Goal: Check status: Check status

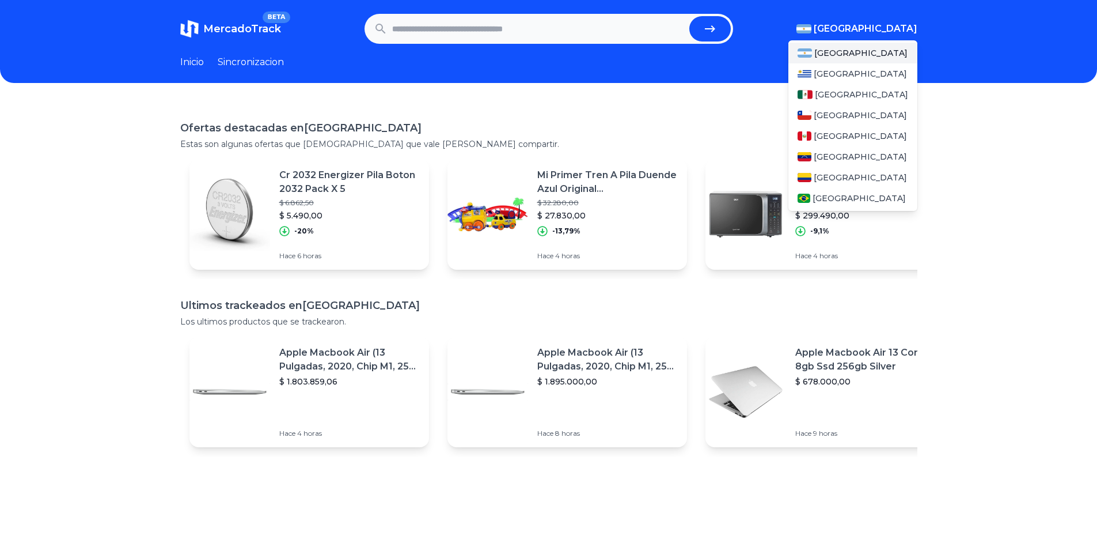
click at [887, 32] on span "[GEOGRAPHIC_DATA]" at bounding box center [866, 29] width 104 height 14
click at [824, 90] on span "[GEOGRAPHIC_DATA]" at bounding box center [861, 95] width 93 height 12
click at [839, 95] on span "[GEOGRAPHIC_DATA]" at bounding box center [861, 95] width 93 height 12
click at [888, 23] on span "[GEOGRAPHIC_DATA]" at bounding box center [866, 29] width 104 height 14
click at [813, 98] on img at bounding box center [805, 94] width 15 height 9
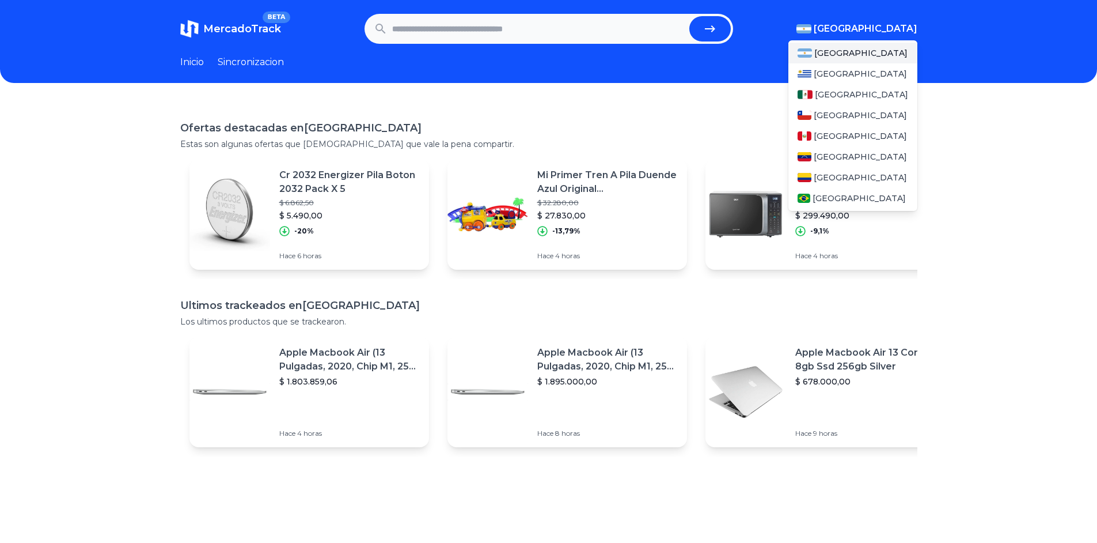
click at [916, 28] on span "[GEOGRAPHIC_DATA]" at bounding box center [866, 29] width 104 height 14
click at [831, 94] on span "[GEOGRAPHIC_DATA]" at bounding box center [861, 95] width 93 height 12
click at [832, 94] on span "[GEOGRAPHIC_DATA]" at bounding box center [861, 95] width 93 height 12
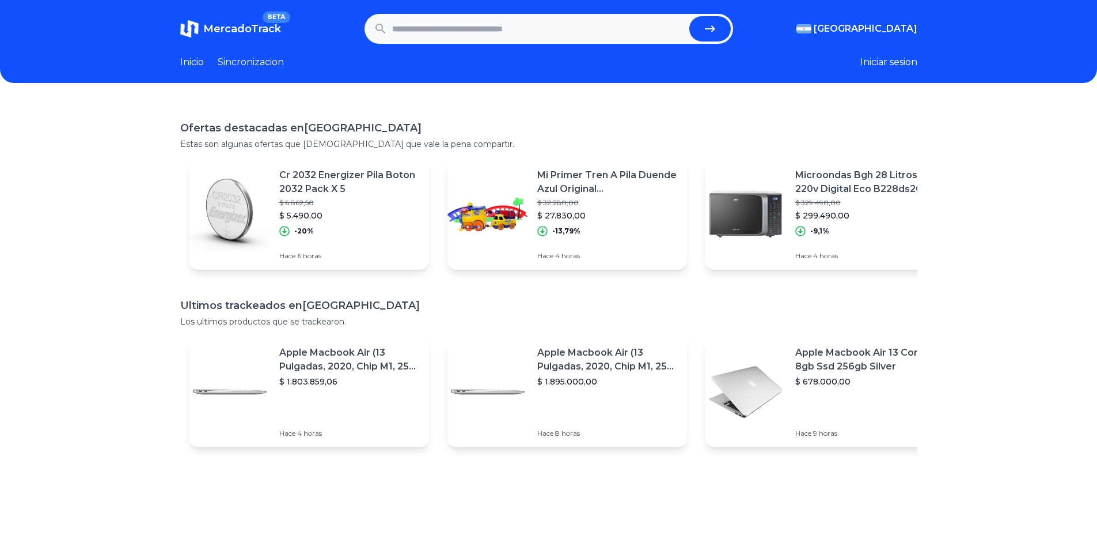
click at [196, 63] on link "Inicio" at bounding box center [192, 62] width 24 height 14
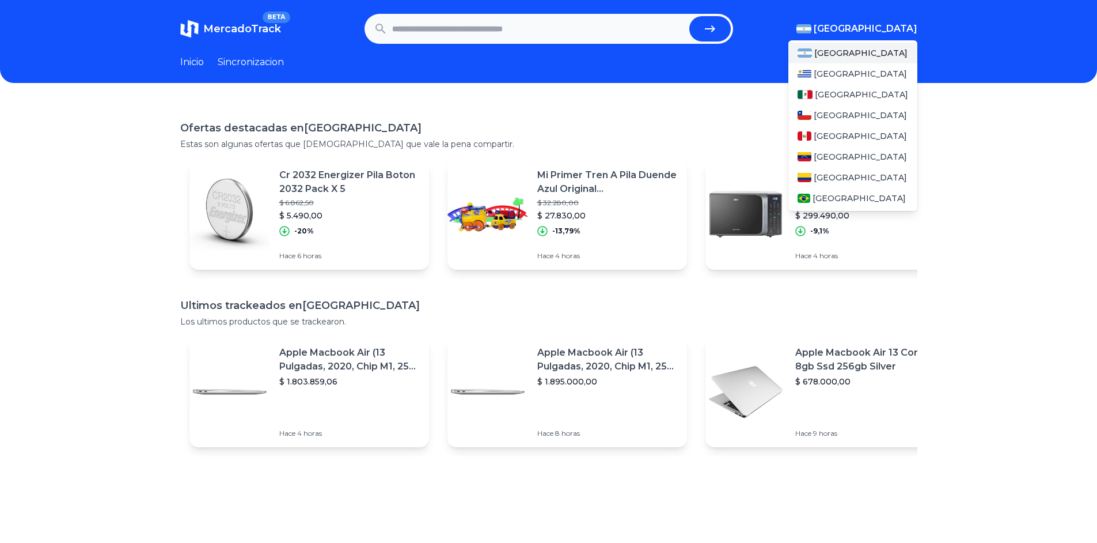
click at [890, 32] on span "[GEOGRAPHIC_DATA]" at bounding box center [866, 29] width 104 height 14
click at [825, 121] on div "[GEOGRAPHIC_DATA]" at bounding box center [853, 115] width 129 height 21
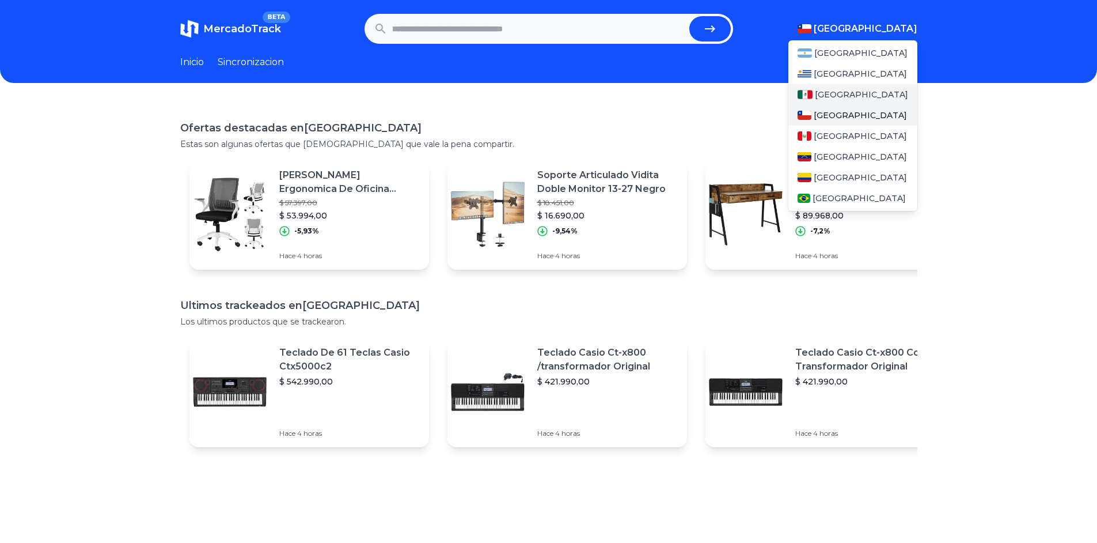
click at [821, 98] on span "[GEOGRAPHIC_DATA]" at bounding box center [861, 95] width 93 height 12
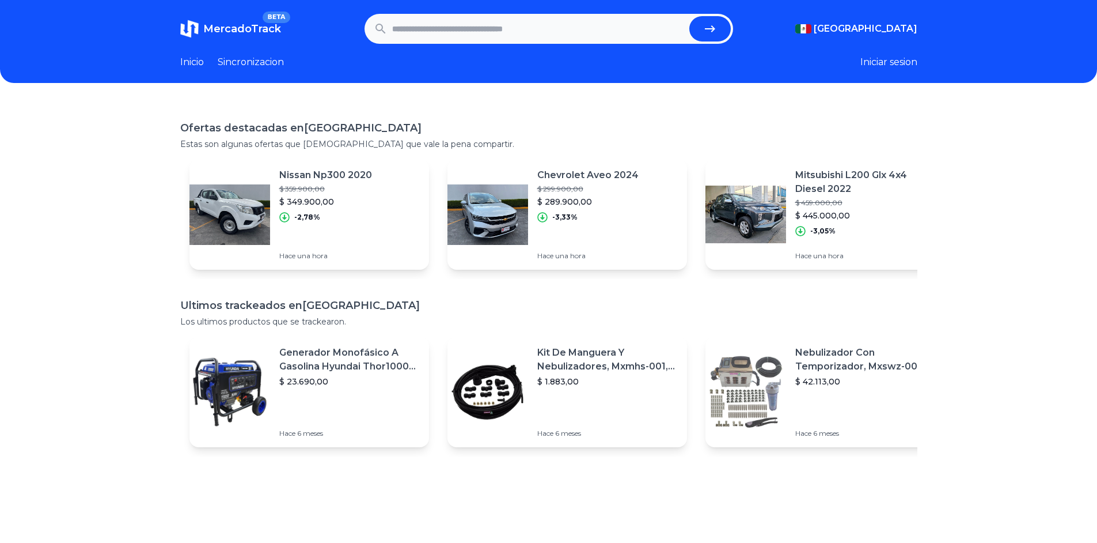
click at [625, 118] on div "Ofertas destacadas en Mexico Estas son algunas ofertas que creemos que vale la …" at bounding box center [548, 372] width 1097 height 543
click at [453, 13] on header "MercadoTrack BETA Mexico Argentina Uruguay Mexico Chile Peru Venezuela Colombia…" at bounding box center [548, 41] width 1097 height 83
click at [430, 22] on input "text" at bounding box center [538, 28] width 293 height 25
paste input "**********"
click at [717, 33] on icon "submit" at bounding box center [710, 29] width 14 height 14
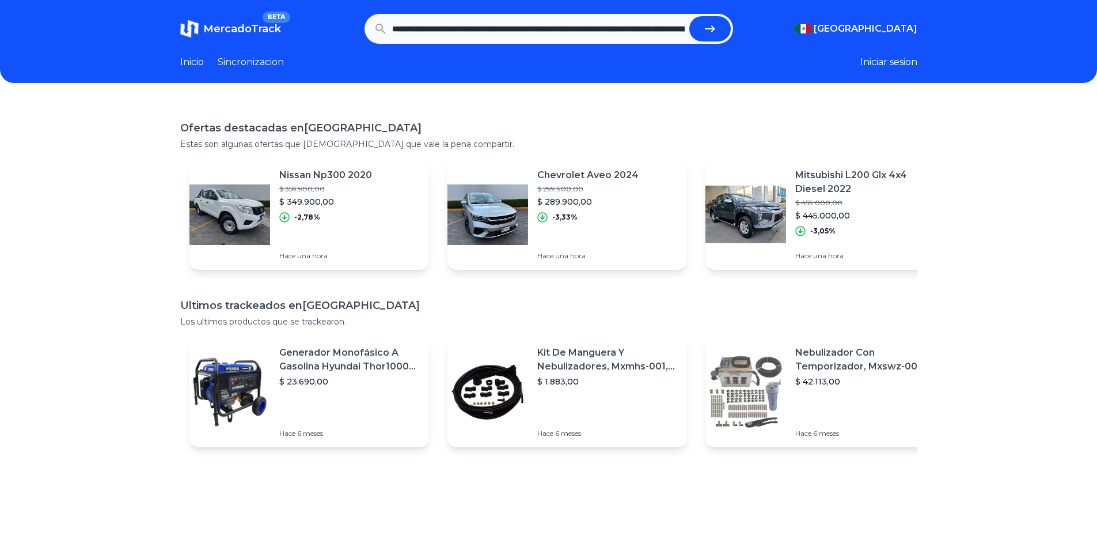
type input "**********"
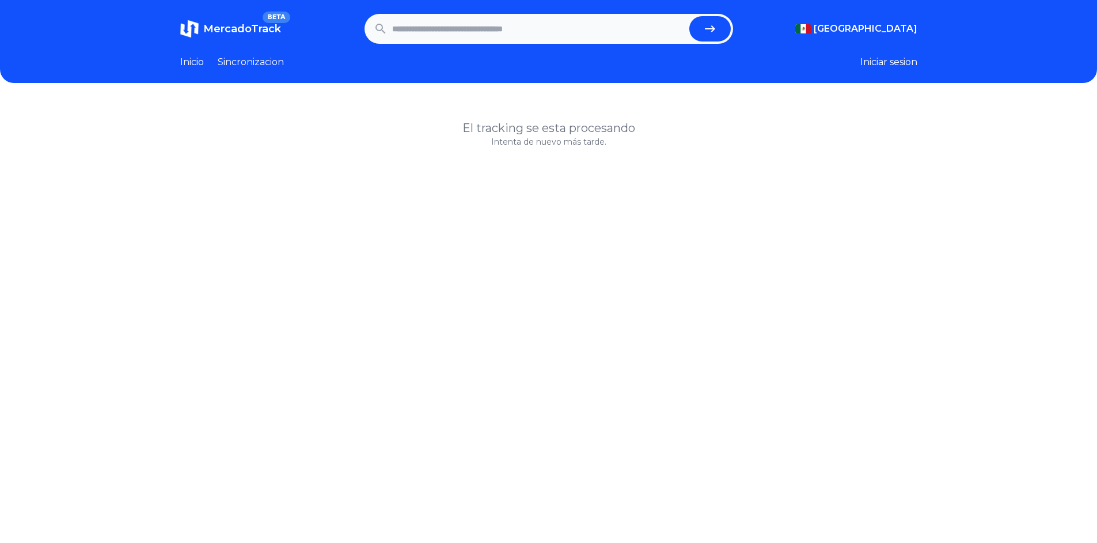
click at [533, 125] on h1 "El tracking se esta procesando" at bounding box center [548, 128] width 737 height 16
click at [554, 31] on input "text" at bounding box center [538, 28] width 293 height 25
paste input "**********"
click at [709, 28] on icon "submit" at bounding box center [710, 29] width 14 height 14
type input "**********"
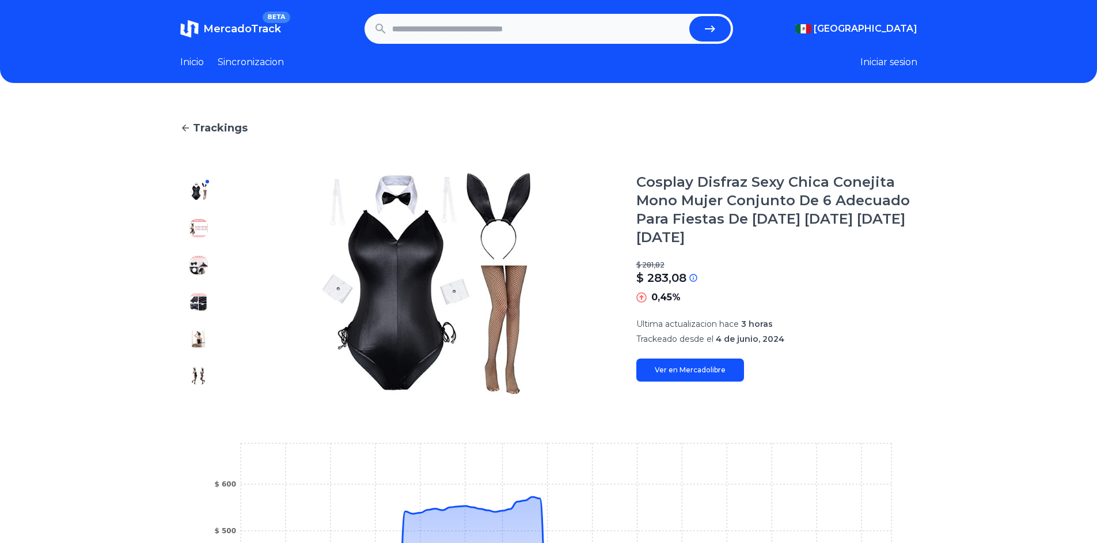
click at [665, 369] on link "Ver en Mercadolibre" at bounding box center [691, 369] width 108 height 23
